Goal: Task Accomplishment & Management: Manage account settings

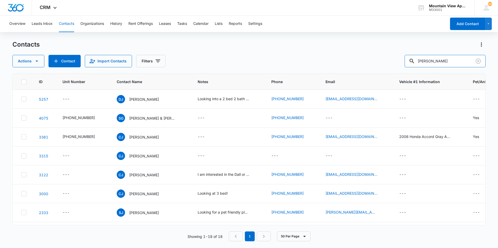
drag, startPoint x: 438, startPoint y: 65, endPoint x: 364, endPoint y: 69, distance: 74.0
click at [397, 69] on div "Contacts Actions Contact Import Contacts Filters [PERSON_NAME] ID Unit Number C…" at bounding box center [248, 143] width 473 height 207
type input "[PERSON_NAME]"
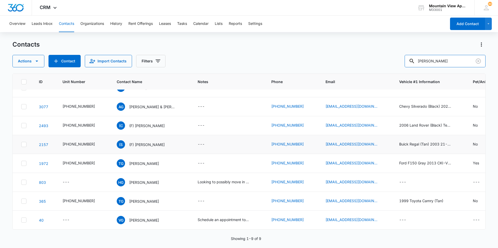
scroll to position [34, 0]
click at [98, 160] on icon "Unit Number - 545-1801-102 - Select to Edit Field" at bounding box center [101, 163] width 6 height 6
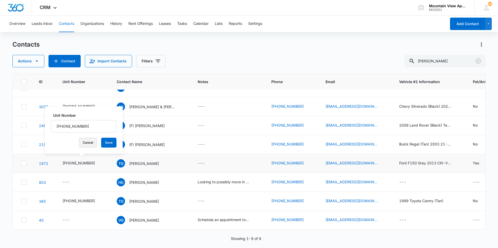
click at [90, 143] on button "Cancel" at bounding box center [88, 143] width 18 height 10
click at [162, 159] on icon "Contact Name - Tiffany Gonzales - Select to Edit Field" at bounding box center [165, 162] width 6 height 6
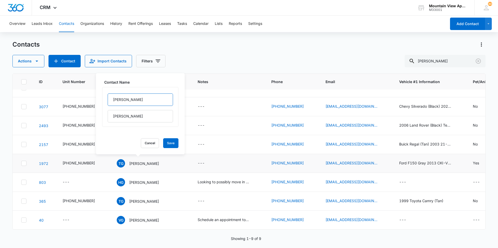
click at [112, 99] on input "[PERSON_NAME]" at bounding box center [140, 100] width 65 height 12
type input "(F) [PERSON_NAME]"
click at [170, 145] on button "Save" at bounding box center [170, 143] width 15 height 10
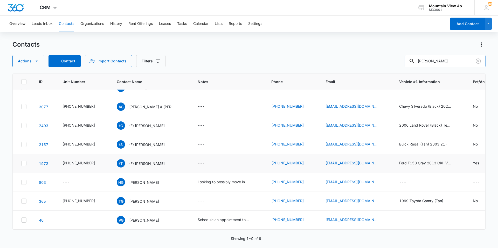
click at [446, 62] on input "[PERSON_NAME]" at bounding box center [444, 61] width 81 height 12
type input "[PERSON_NAME]"
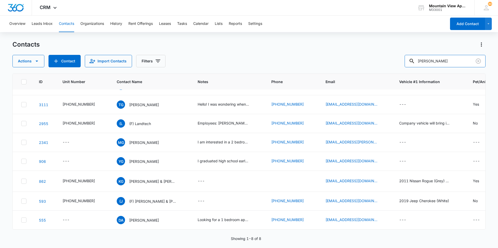
scroll to position [0, 0]
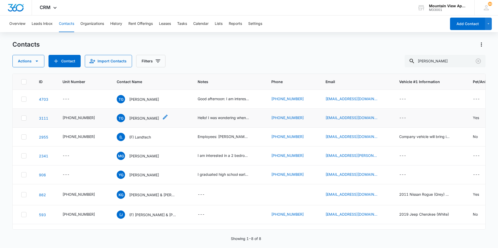
click at [162, 118] on icon "Contact Name - Tiffany Gonzalez - Select to Edit Field" at bounding box center [165, 117] width 6 height 6
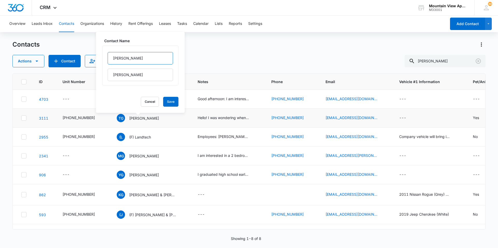
click at [115, 58] on input "[PERSON_NAME]" at bounding box center [140, 58] width 65 height 12
type input "(F) [PERSON_NAME]"
click at [172, 102] on button "Save" at bounding box center [170, 102] width 15 height 10
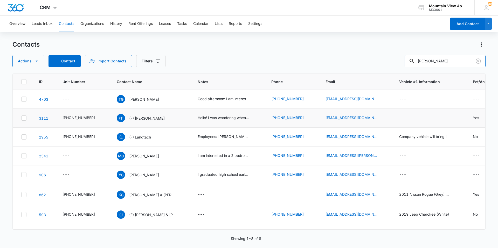
click at [389, 66] on div "Actions Contact Import Contacts Filters [PERSON_NAME]" at bounding box center [248, 61] width 473 height 12
type input "[PERSON_NAME]"
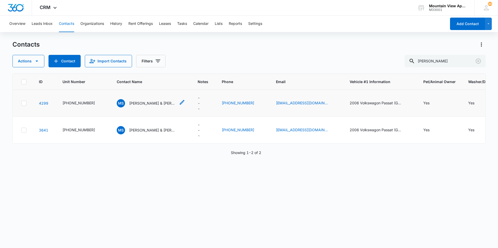
click at [149, 103] on p "[PERSON_NAME] & [PERSON_NAME] (Duplicate)" at bounding box center [152, 103] width 47 height 5
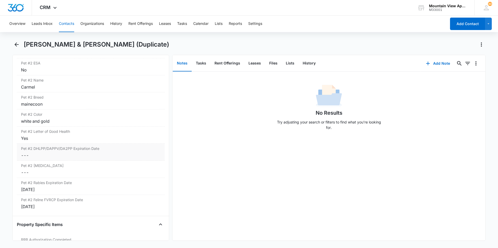
scroll to position [933, 0]
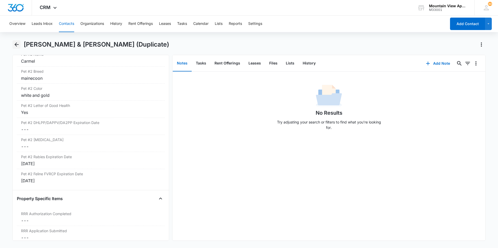
click at [17, 45] on icon "Back" at bounding box center [16, 44] width 6 height 6
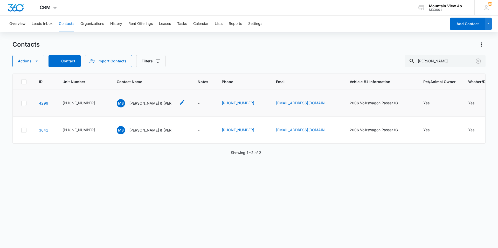
click at [160, 103] on p "[PERSON_NAME] & [PERSON_NAME] (Duplicate)" at bounding box center [152, 103] width 47 height 5
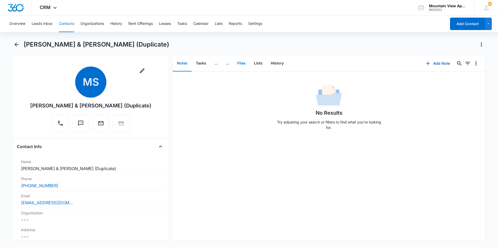
click at [238, 65] on button "Files" at bounding box center [241, 63] width 17 height 16
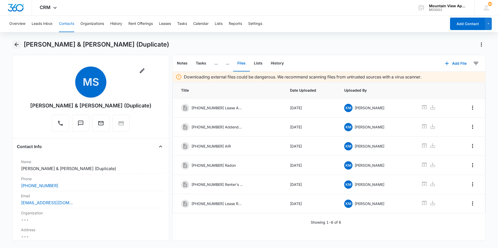
click at [19, 46] on icon "Back" at bounding box center [16, 44] width 6 height 6
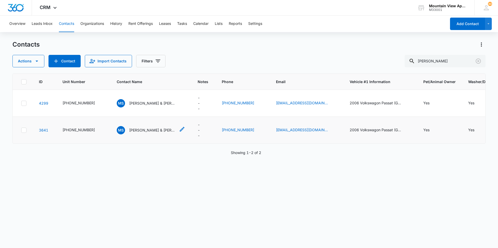
click at [144, 130] on p "[PERSON_NAME] & [PERSON_NAME]" at bounding box center [152, 130] width 47 height 5
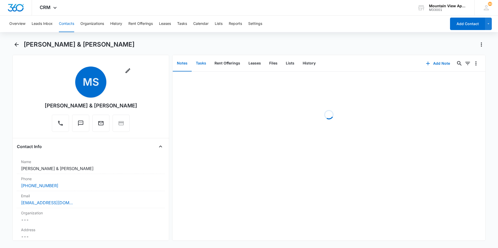
click at [198, 63] on button "Tasks" at bounding box center [201, 63] width 19 height 16
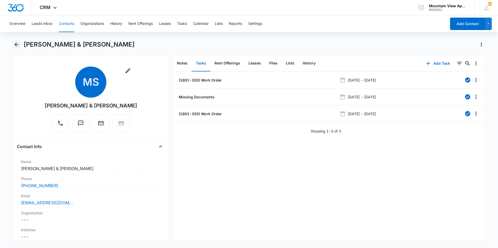
click at [16, 45] on icon "Back" at bounding box center [17, 45] width 4 height 4
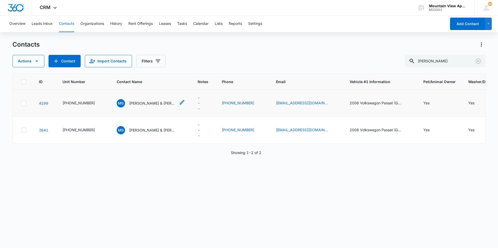
click at [159, 104] on p "[PERSON_NAME] & [PERSON_NAME] (Duplicate)" at bounding box center [152, 103] width 47 height 5
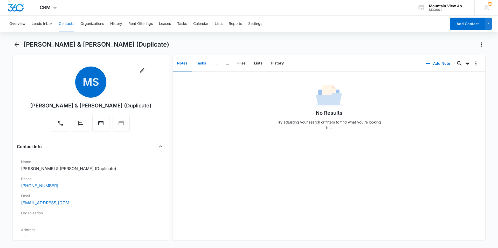
click at [199, 64] on button "Tasks" at bounding box center [201, 63] width 19 height 16
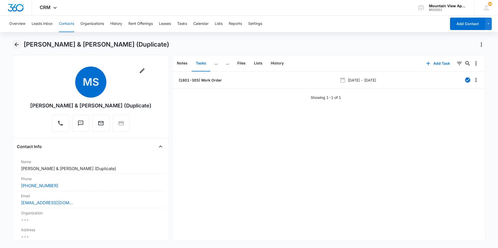
click at [15, 46] on icon "Back" at bounding box center [16, 44] width 6 height 6
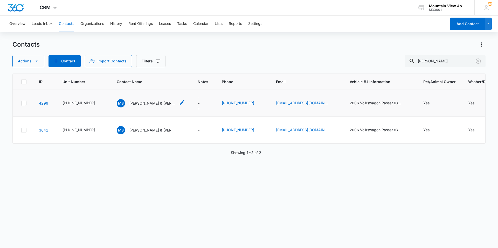
click at [151, 102] on p "[PERSON_NAME] & [PERSON_NAME] (Duplicate)" at bounding box center [152, 103] width 47 height 5
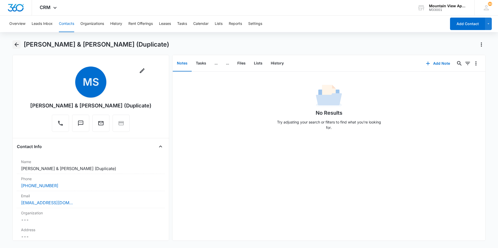
click at [15, 43] on icon "Back" at bounding box center [16, 44] width 6 height 6
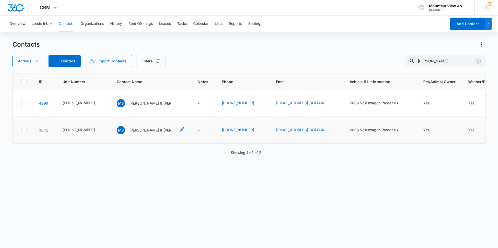
click at [158, 128] on p "[PERSON_NAME] & [PERSON_NAME]" at bounding box center [152, 130] width 47 height 5
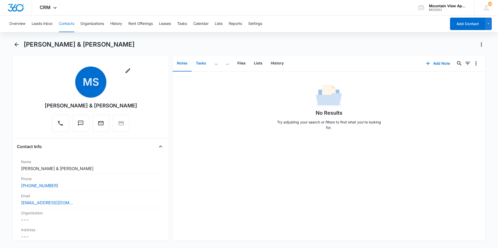
click at [199, 64] on button "Tasks" at bounding box center [201, 63] width 19 height 16
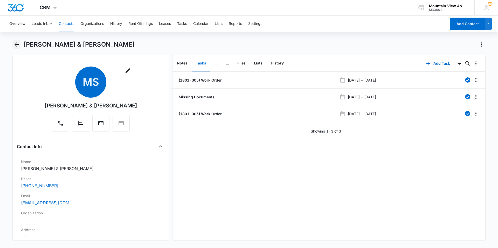
click at [16, 45] on icon "Back" at bounding box center [17, 45] width 4 height 4
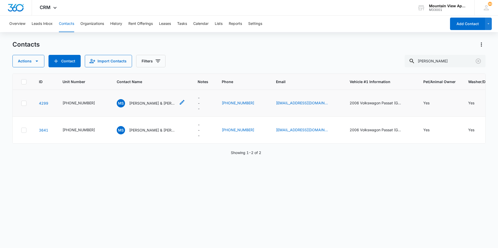
click at [143, 101] on p "[PERSON_NAME] & [PERSON_NAME] (Duplicate)" at bounding box center [152, 103] width 47 height 5
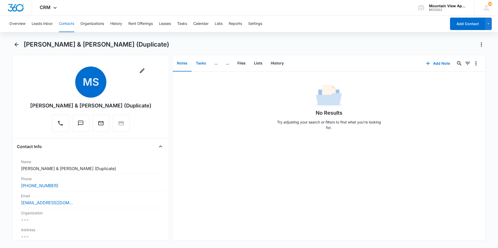
click at [203, 65] on button "Tasks" at bounding box center [201, 63] width 19 height 16
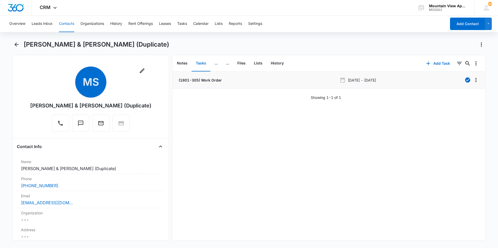
click at [193, 80] on p "(1801-305) Work Order" at bounding box center [200, 80] width 44 height 5
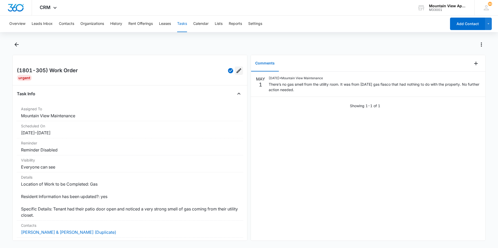
click at [236, 72] on icon "Edit" at bounding box center [238, 70] width 5 height 5
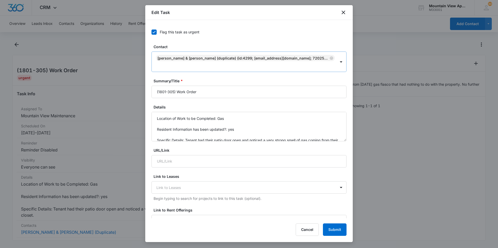
click at [329, 58] on icon "Remove Magdelana S. Riedell-Reynolds & Mikael Bingham (Duplicate) (ID:4299; mgr…" at bounding box center [331, 58] width 4 height 4
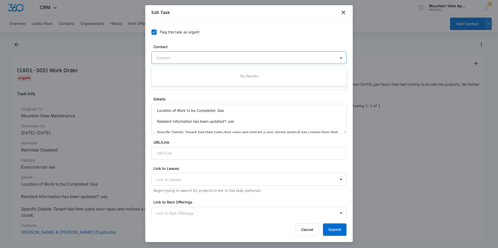
click at [308, 59] on div at bounding box center [245, 58] width 179 height 6
type input "[PERSON_NAME]"
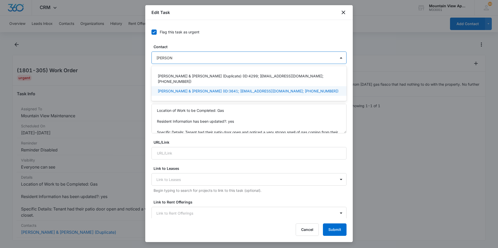
click at [257, 90] on p "[PERSON_NAME] & [PERSON_NAME] (ID:3641; [EMAIL_ADDRESS][DOMAIN_NAME]; [PHONE_NU…" at bounding box center [248, 90] width 181 height 5
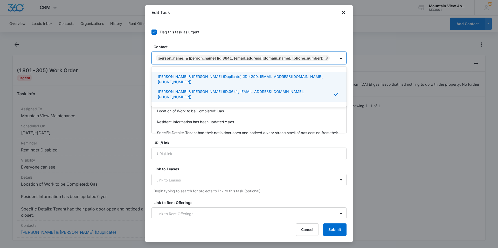
click at [324, 37] on div "Flag this task as urgent" at bounding box center [248, 32] width 195 height 12
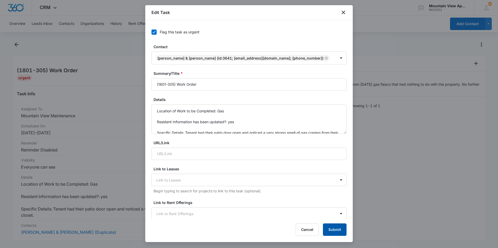
click at [338, 230] on button "Submit" at bounding box center [335, 230] width 24 height 12
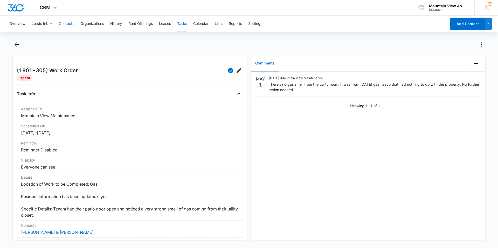
click at [72, 22] on button "Contacts" at bounding box center [66, 24] width 15 height 17
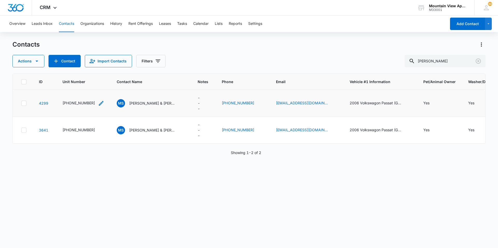
click at [85, 104] on div "[PHONE_NUMBER]" at bounding box center [78, 102] width 32 height 5
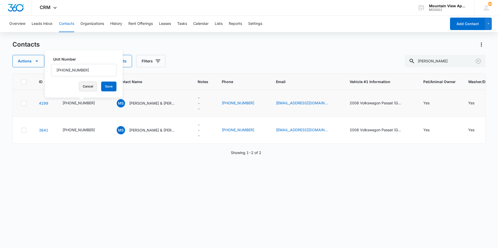
click at [88, 90] on button "Cancel" at bounding box center [88, 87] width 18 height 10
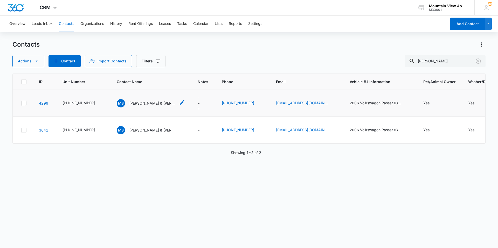
click at [155, 103] on p "[PERSON_NAME] & [PERSON_NAME] (Duplicate)" at bounding box center [152, 103] width 47 height 5
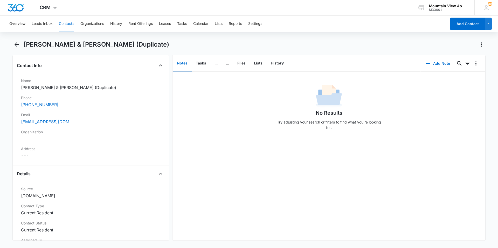
scroll to position [207, 0]
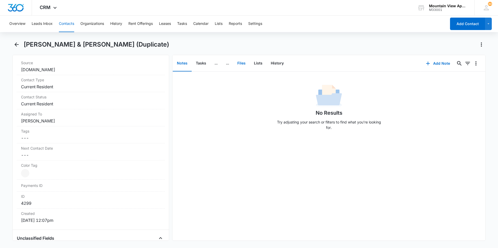
click at [241, 61] on button "Files" at bounding box center [241, 63] width 17 height 16
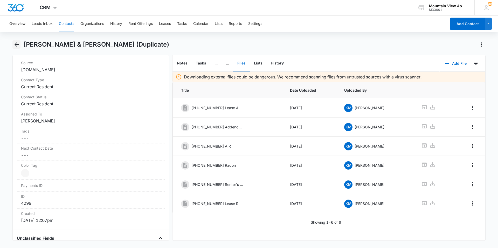
click at [17, 45] on icon "Back" at bounding box center [17, 45] width 4 height 4
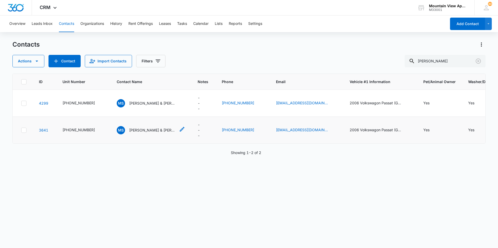
click at [133, 131] on p "[PERSON_NAME] & [PERSON_NAME]" at bounding box center [152, 130] width 47 height 5
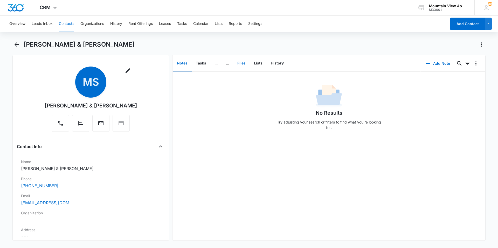
click at [240, 60] on button "Files" at bounding box center [241, 63] width 17 height 16
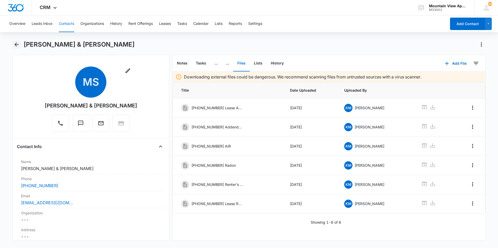
click at [15, 45] on icon "Back" at bounding box center [16, 44] width 6 height 6
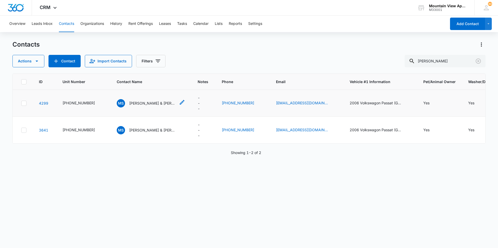
click at [143, 102] on p "[PERSON_NAME] & [PERSON_NAME] (Duplicate)" at bounding box center [152, 103] width 47 height 5
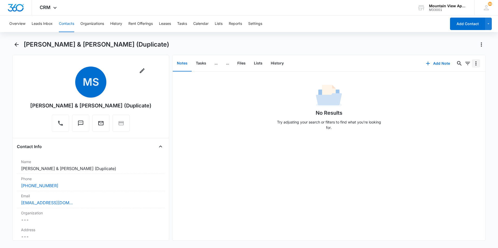
click at [475, 64] on button "Overflow Menu" at bounding box center [476, 63] width 8 height 8
click at [201, 62] on button "Tasks" at bounding box center [201, 63] width 19 height 16
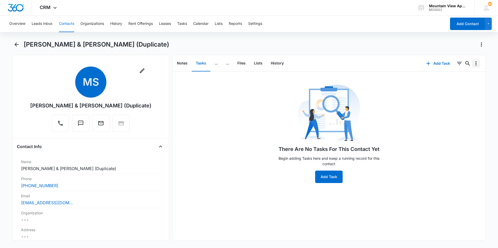
click at [473, 64] on icon "Overflow Menu" at bounding box center [476, 63] width 6 height 6
drag, startPoint x: 360, startPoint y: 44, endPoint x: 473, endPoint y: 52, distance: 113.0
click at [362, 44] on div "[PERSON_NAME] & [PERSON_NAME] (Duplicate)" at bounding box center [255, 44] width 462 height 8
click at [483, 45] on icon "Actions" at bounding box center [481, 44] width 6 height 6
click at [463, 79] on div "Make a Copy Export Delete" at bounding box center [464, 67] width 42 height 32
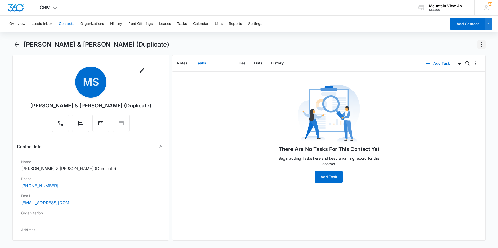
click at [480, 42] on icon "Actions" at bounding box center [481, 44] width 6 height 6
click at [451, 74] on div "Delete" at bounding box center [461, 75] width 23 height 4
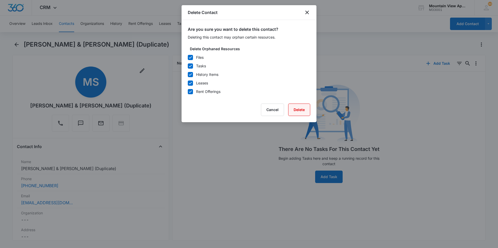
click at [297, 109] on button "Delete" at bounding box center [299, 110] width 22 height 12
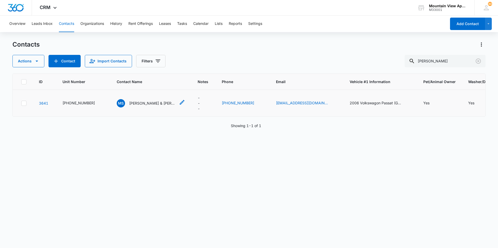
click at [142, 106] on p "[PERSON_NAME] & [PERSON_NAME]" at bounding box center [152, 103] width 47 height 5
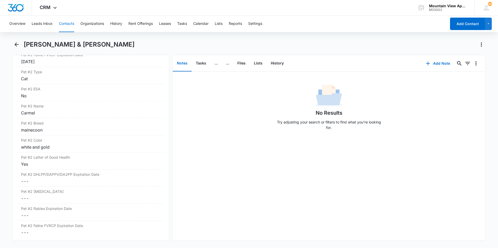
scroll to position [933, 0]
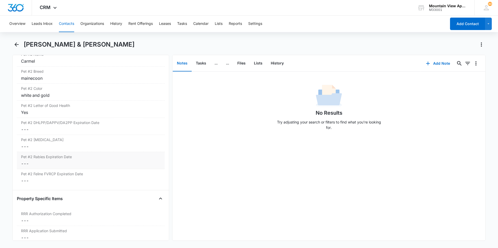
click at [68, 167] on dd "Cancel Save Changes ---" at bounding box center [90, 164] width 139 height 6
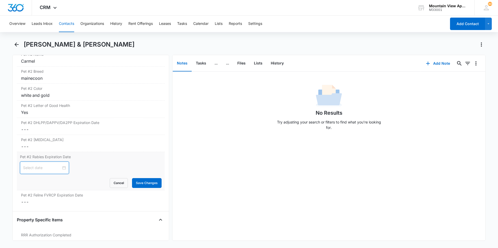
click at [54, 171] on input at bounding box center [42, 168] width 38 height 6
type input "[DATE]"
click at [88, 92] on button "button" at bounding box center [88, 93] width 6 height 10
click at [33, 95] on button "button" at bounding box center [31, 93] width 6 height 10
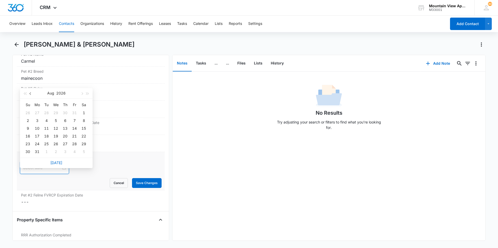
click at [33, 95] on button "button" at bounding box center [31, 93] width 6 height 10
type input "[DATE]"
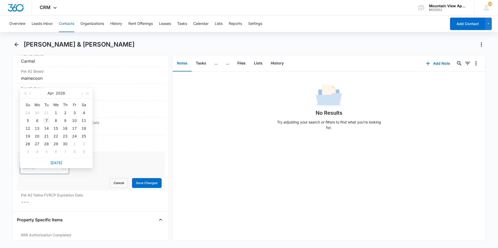
click at [48, 121] on div "7" at bounding box center [46, 121] width 6 height 6
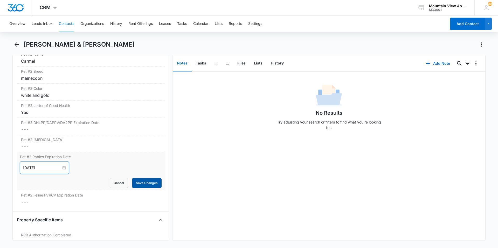
click at [150, 188] on button "Save Changes" at bounding box center [147, 183] width 30 height 10
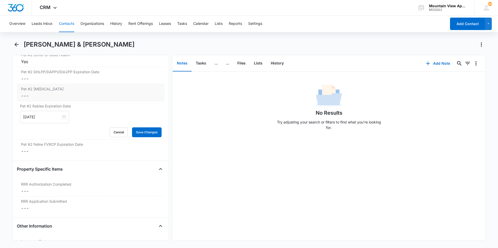
scroll to position [985, 0]
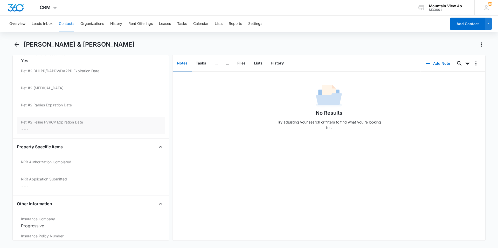
click at [61, 132] on dd "Cancel Save Changes ---" at bounding box center [90, 129] width 139 height 6
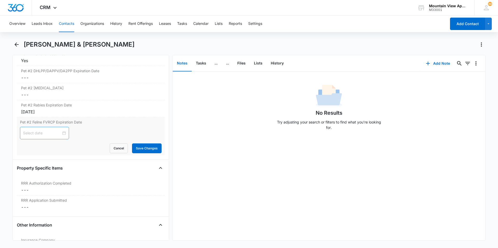
click at [50, 136] on input at bounding box center [42, 133] width 38 height 6
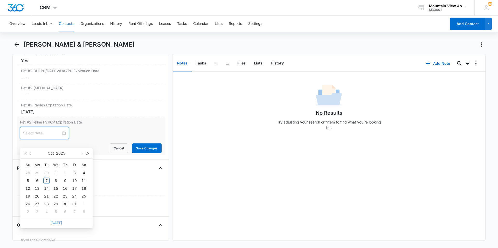
click at [86, 152] on button "button" at bounding box center [88, 153] width 6 height 10
click at [31, 153] on span "button" at bounding box center [31, 154] width 3 height 3
click at [25, 153] on span "button" at bounding box center [25, 154] width 3 height 3
click at [88, 153] on button "button" at bounding box center [88, 153] width 6 height 10
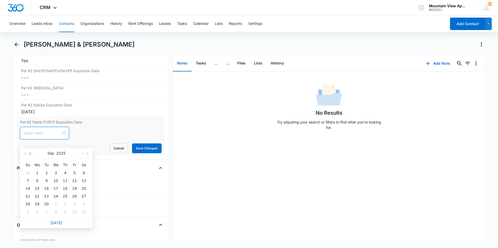
click at [32, 155] on button "button" at bounding box center [31, 153] width 6 height 10
type input "[DATE]"
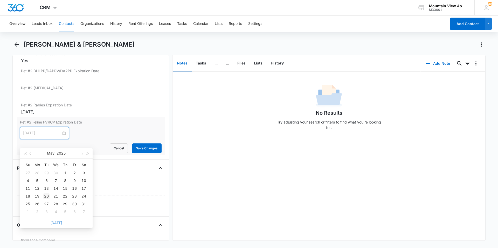
click at [44, 196] on div "20" at bounding box center [46, 196] width 6 height 6
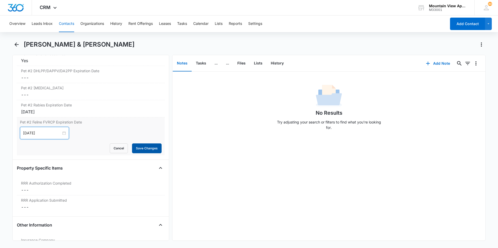
click at [136, 153] on button "Save Changes" at bounding box center [147, 149] width 30 height 10
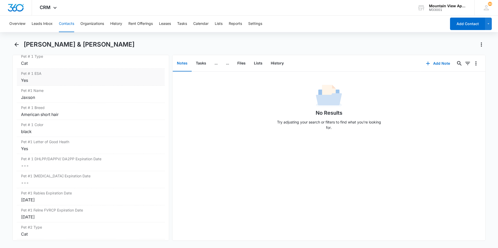
scroll to position [778, 0]
